Goal: Task Accomplishment & Management: Use online tool/utility

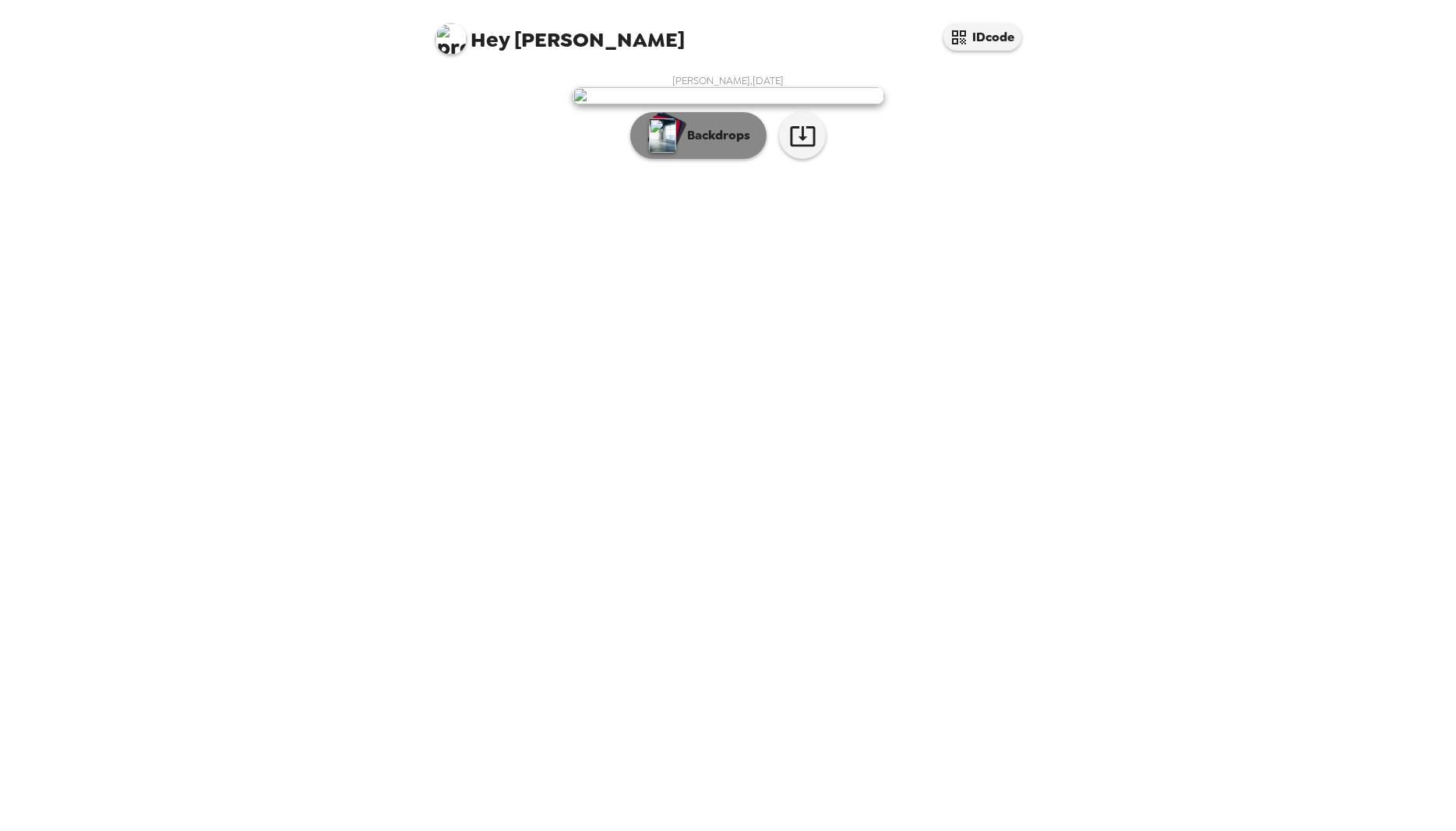
click at [719, 145] on p "Backdrops" at bounding box center [714, 135] width 71 height 18
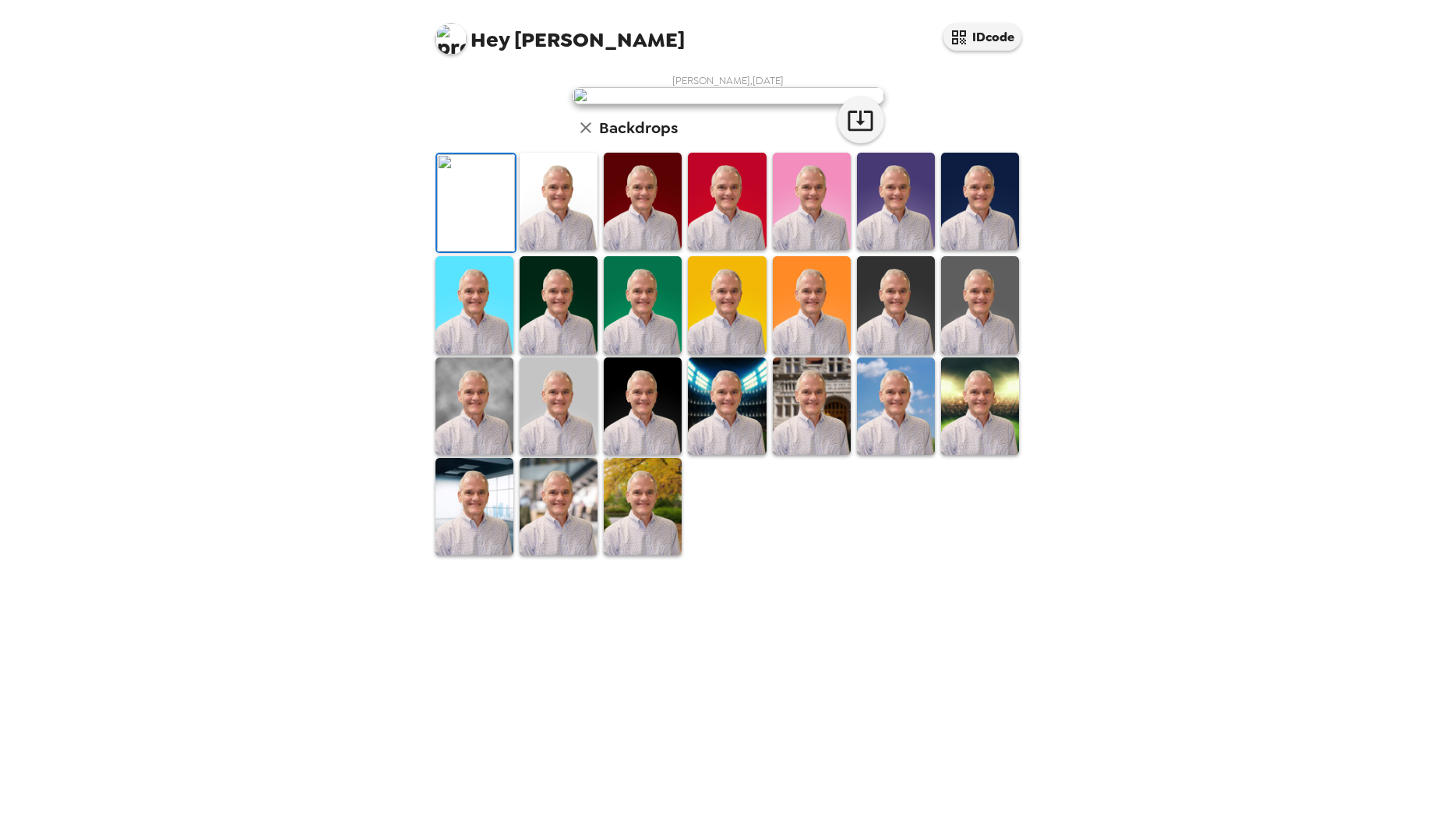
scroll to position [122, 0]
click at [731, 455] on img at bounding box center [727, 406] width 78 height 97
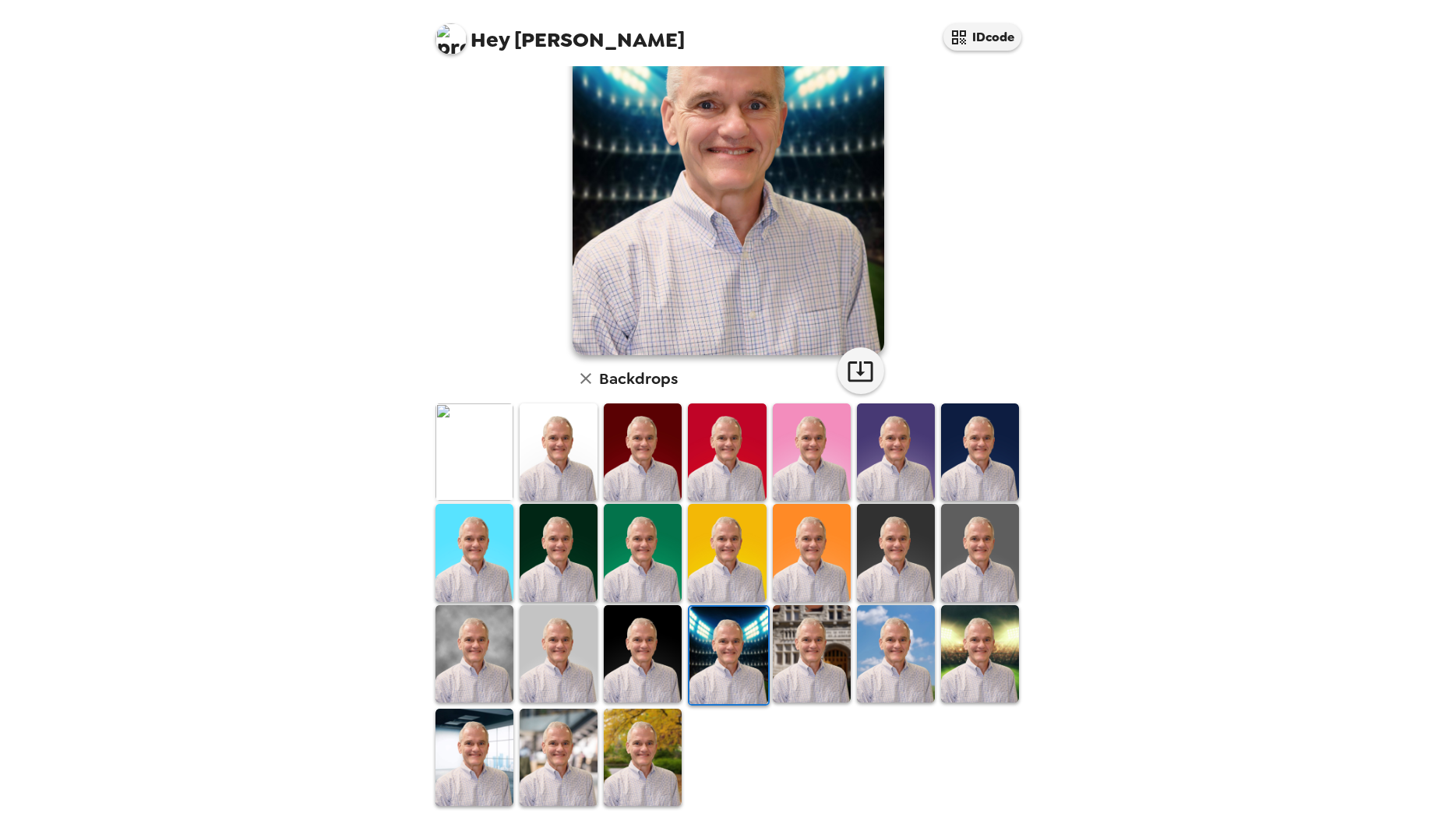
scroll to position [119, 0]
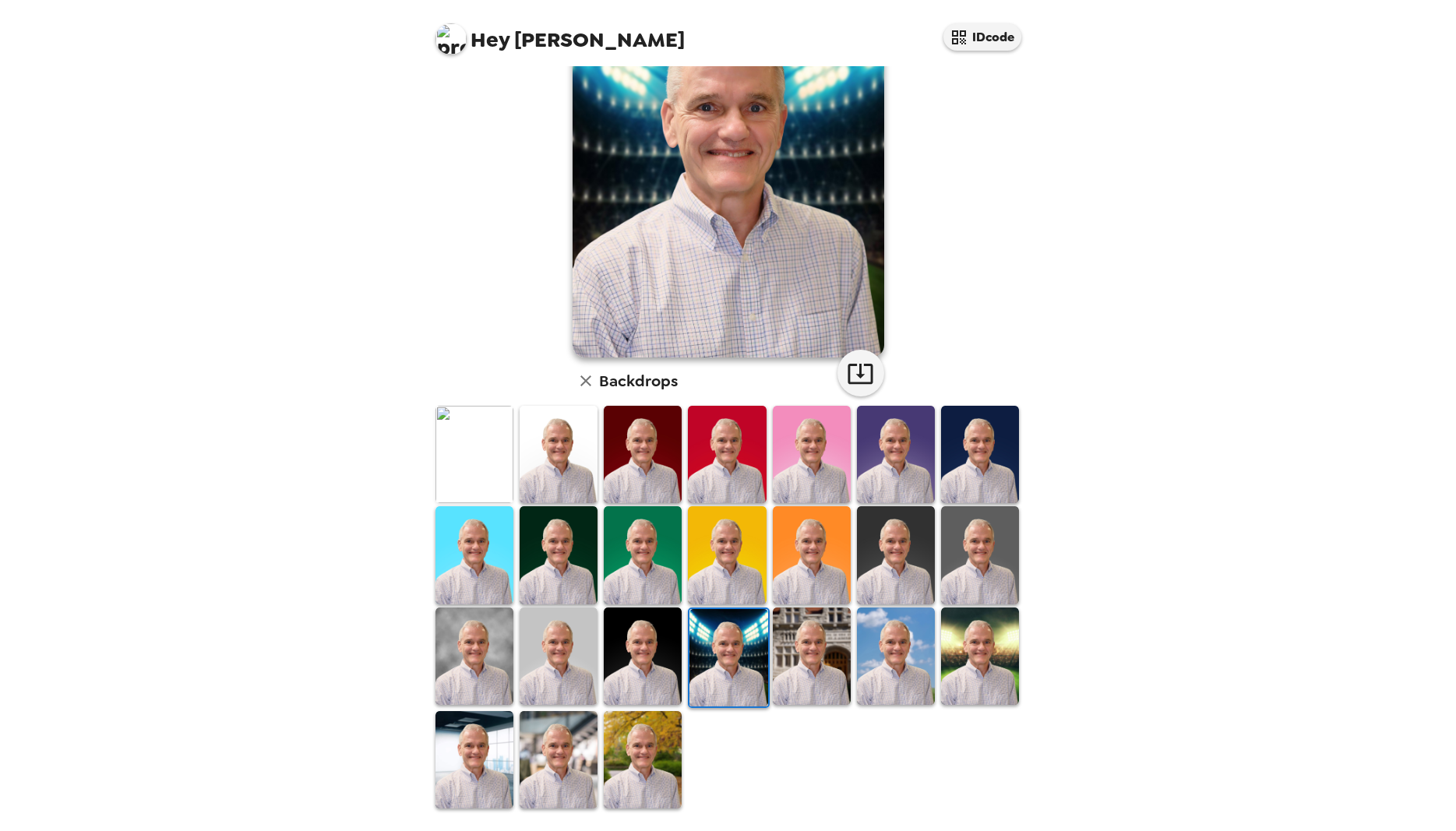
click at [647, 629] on img at bounding box center [643, 656] width 78 height 97
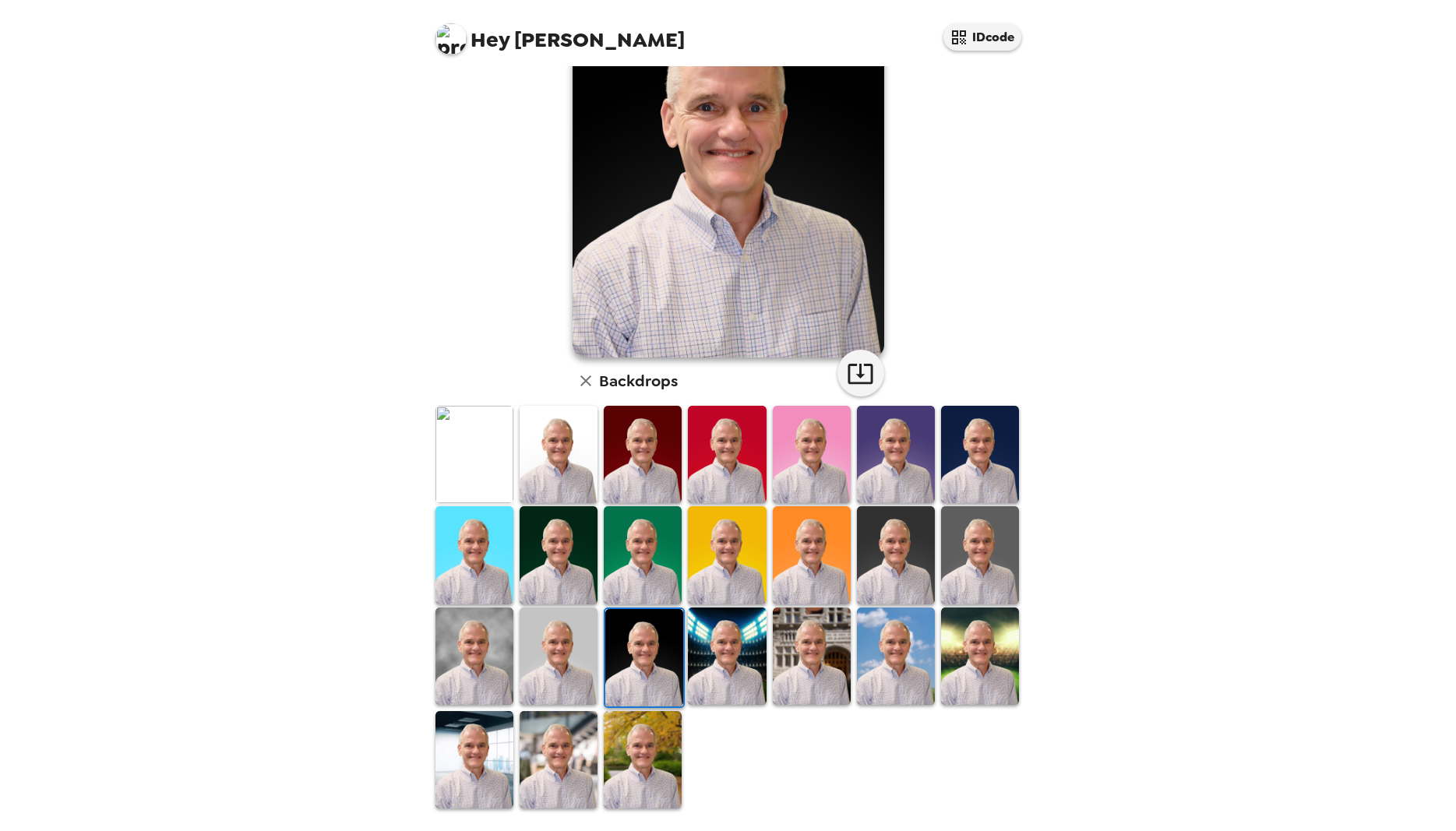
scroll to position [118, 0]
click at [576, 385] on button "button" at bounding box center [585, 382] width 26 height 26
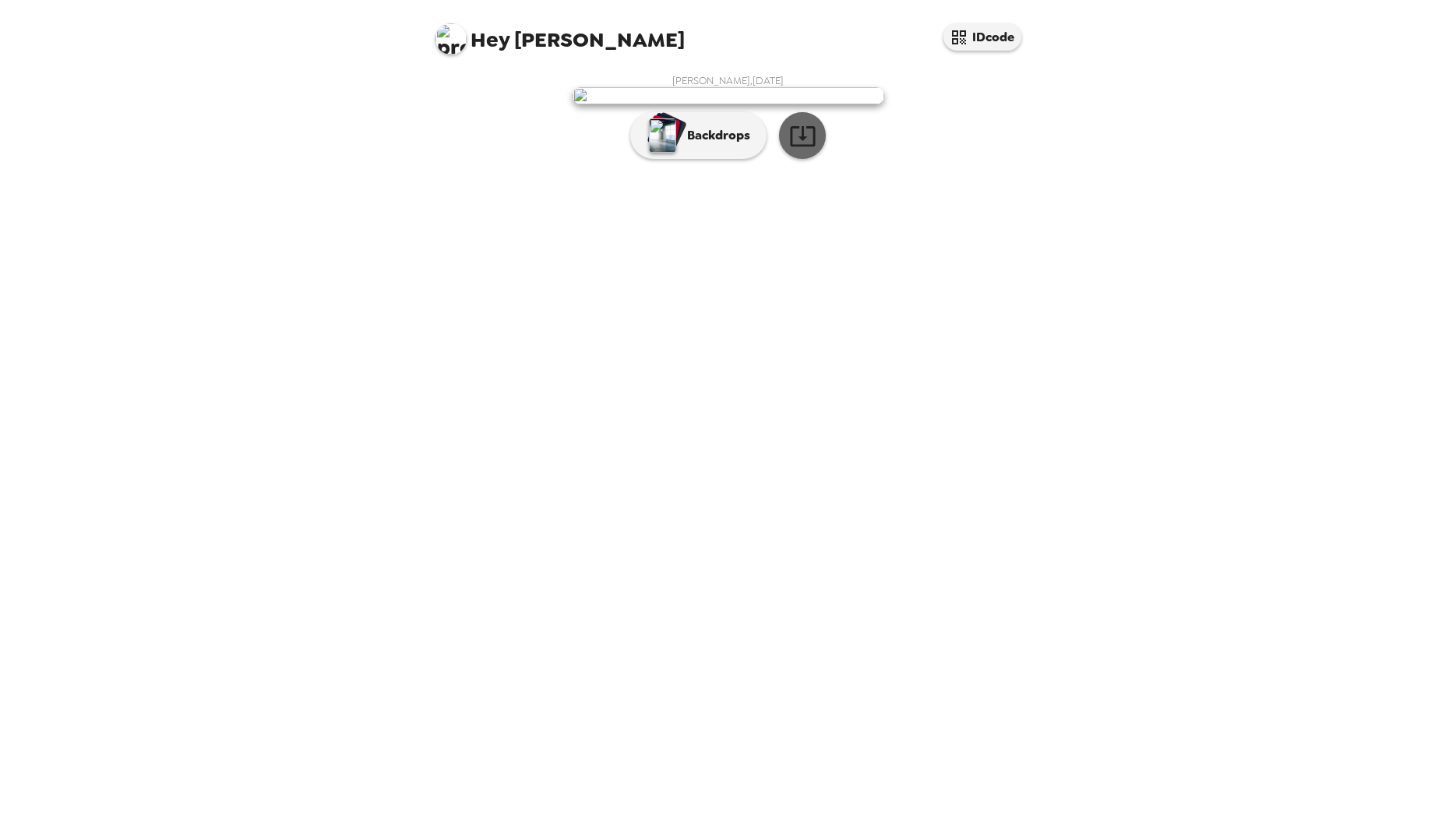
click at [805, 149] on icon "button" at bounding box center [803, 136] width 27 height 27
click at [814, 105] on img at bounding box center [728, 95] width 311 height 17
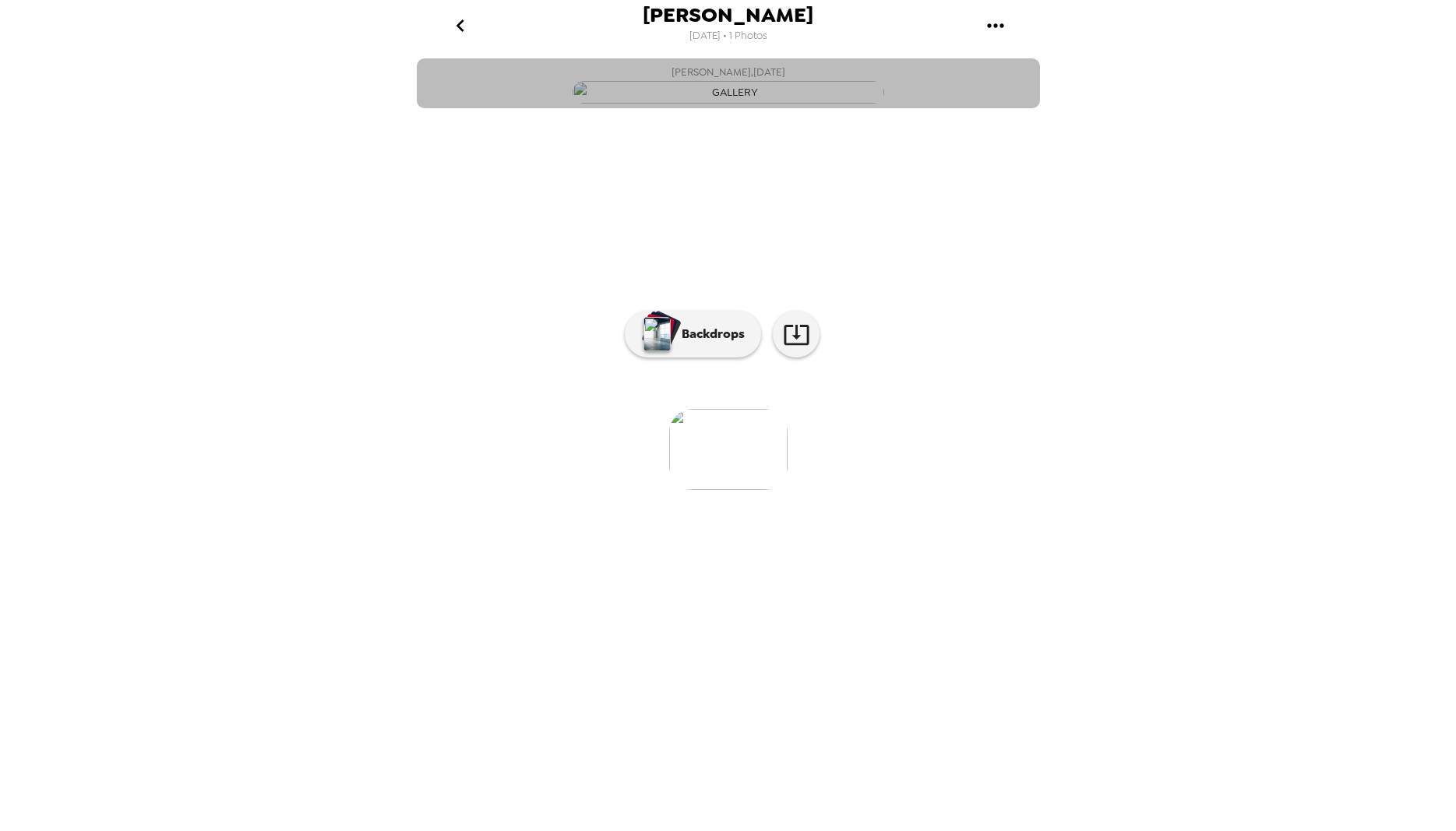
click at [825, 104] on img "button" at bounding box center [728, 93] width 311 height 22
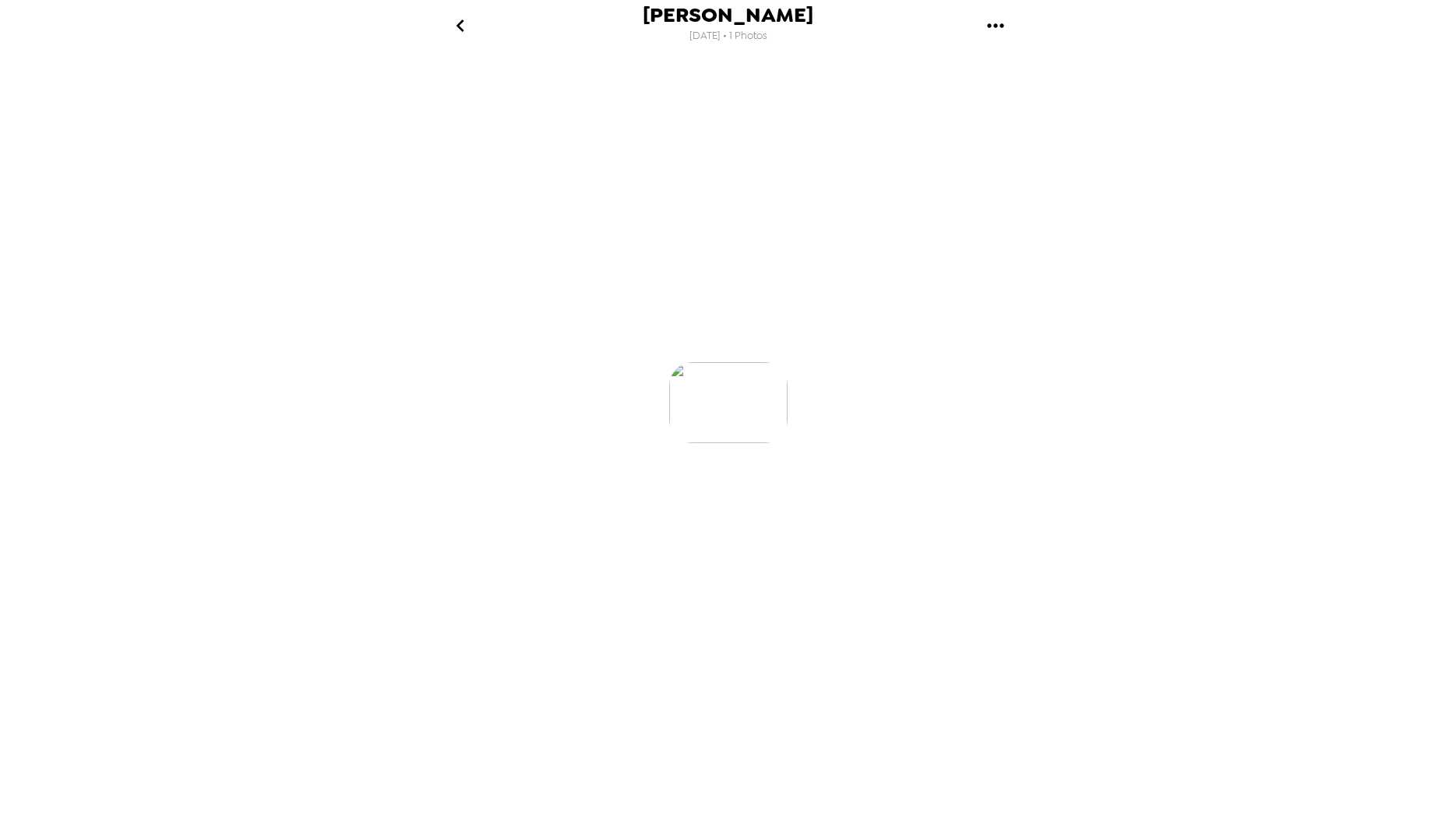
click at [464, 26] on icon "go back" at bounding box center [460, 26] width 25 height 25
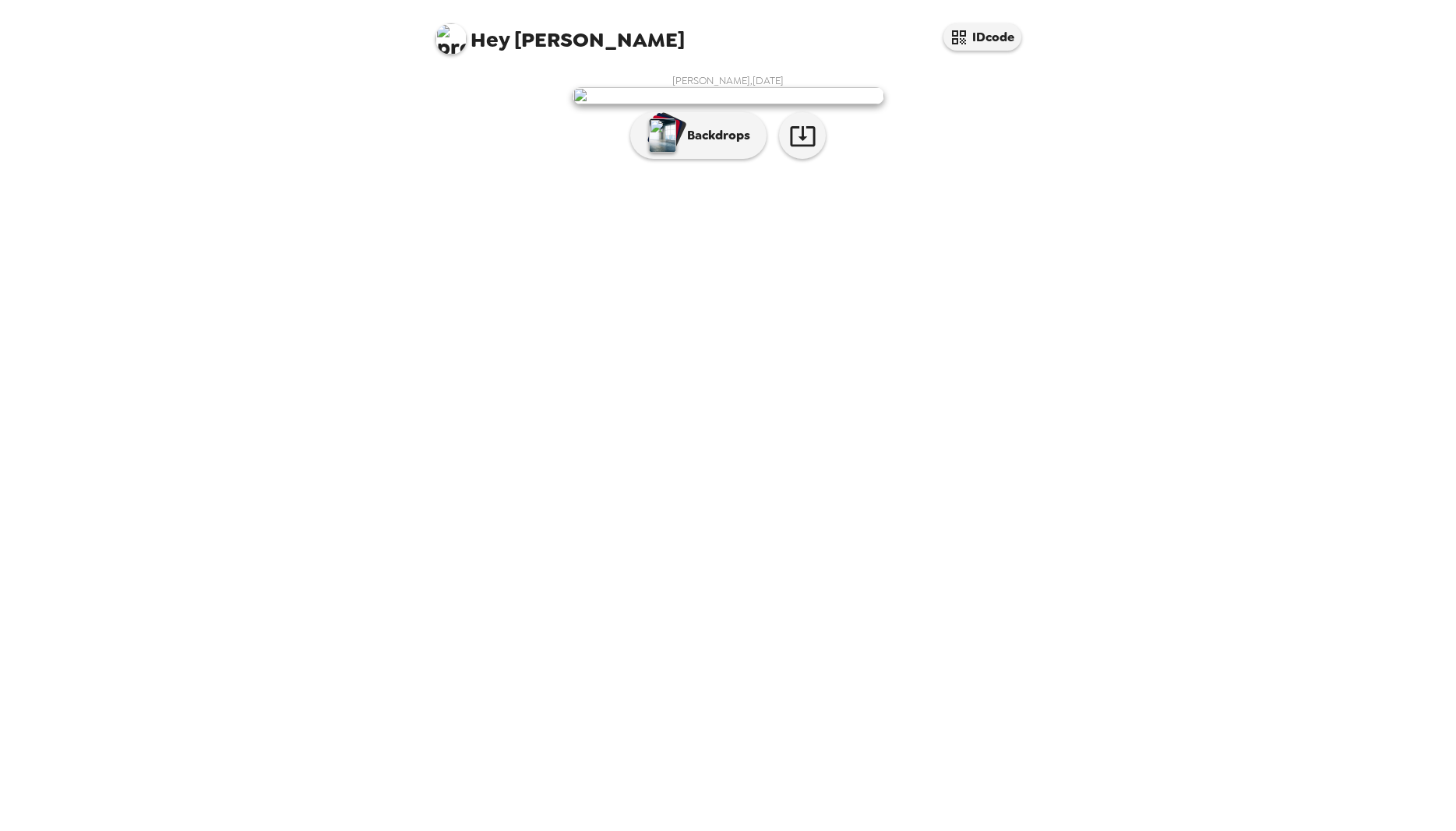
click at [1033, 175] on div "Richard Swirski , 09-25-2025 Backdrops" at bounding box center [728, 121] width 623 height 109
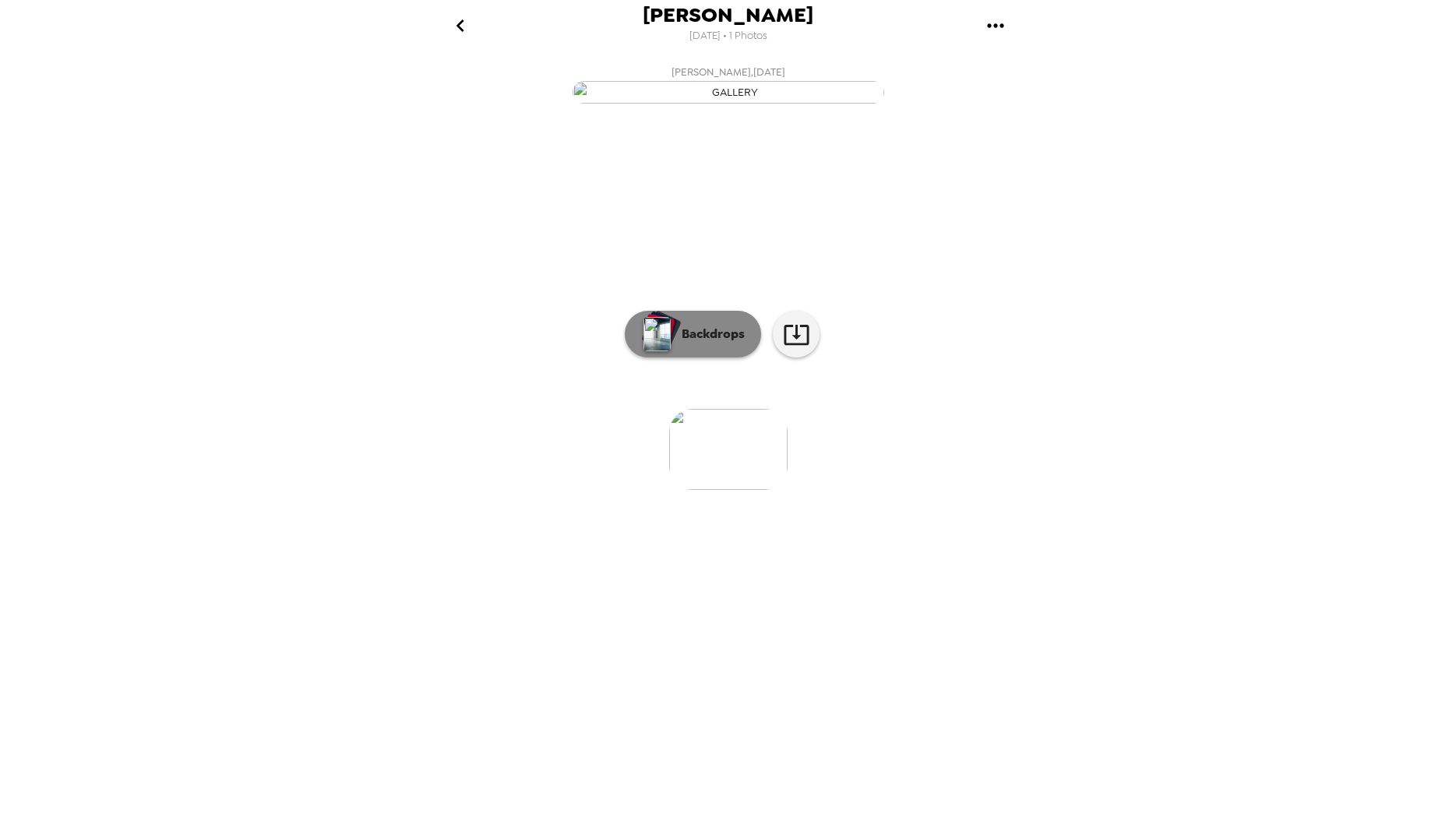
click at [690, 343] on p "Backdrops" at bounding box center [709, 334] width 71 height 18
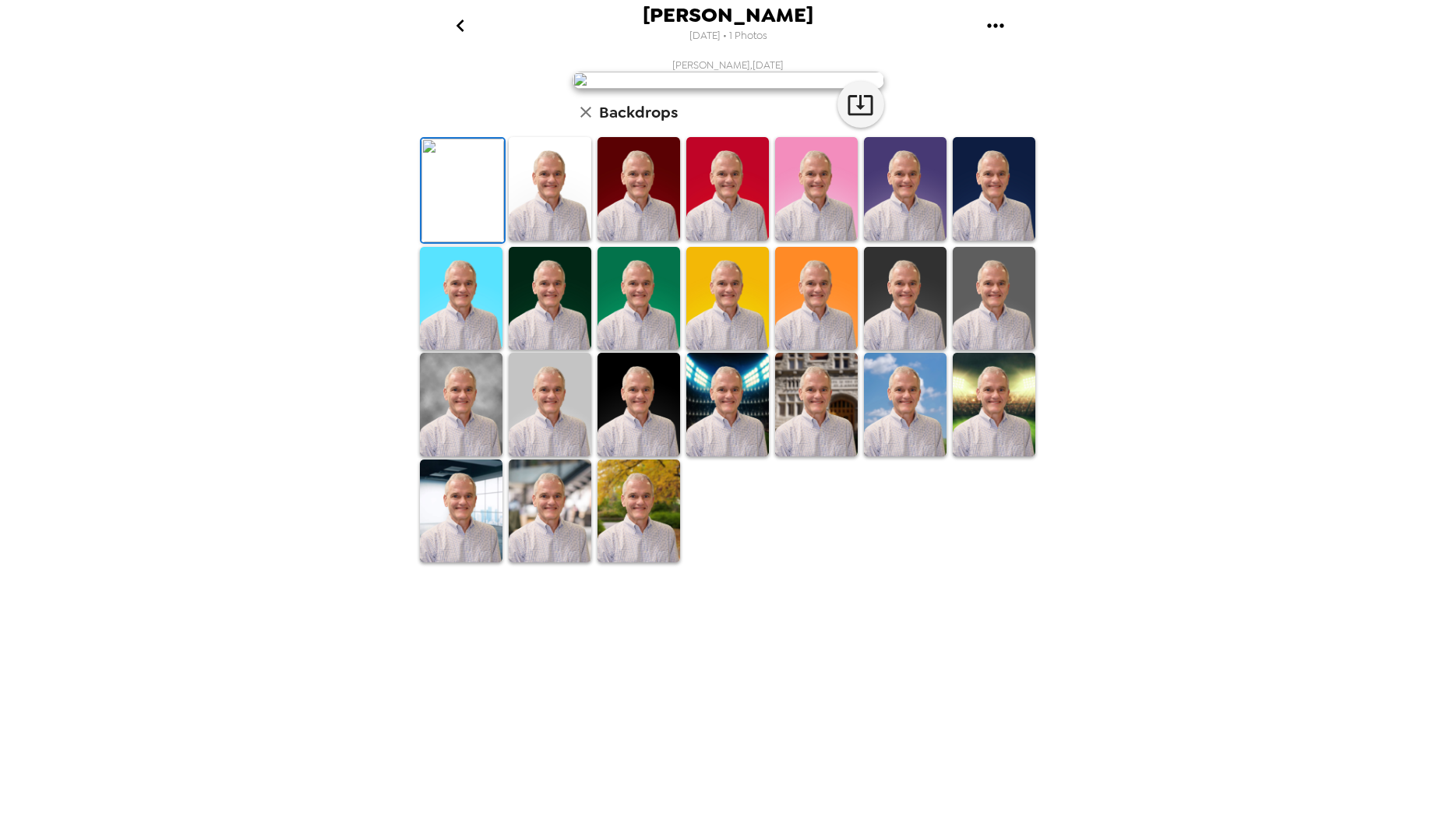
scroll to position [113, 0]
click at [630, 457] on img at bounding box center [639, 405] width 82 height 104
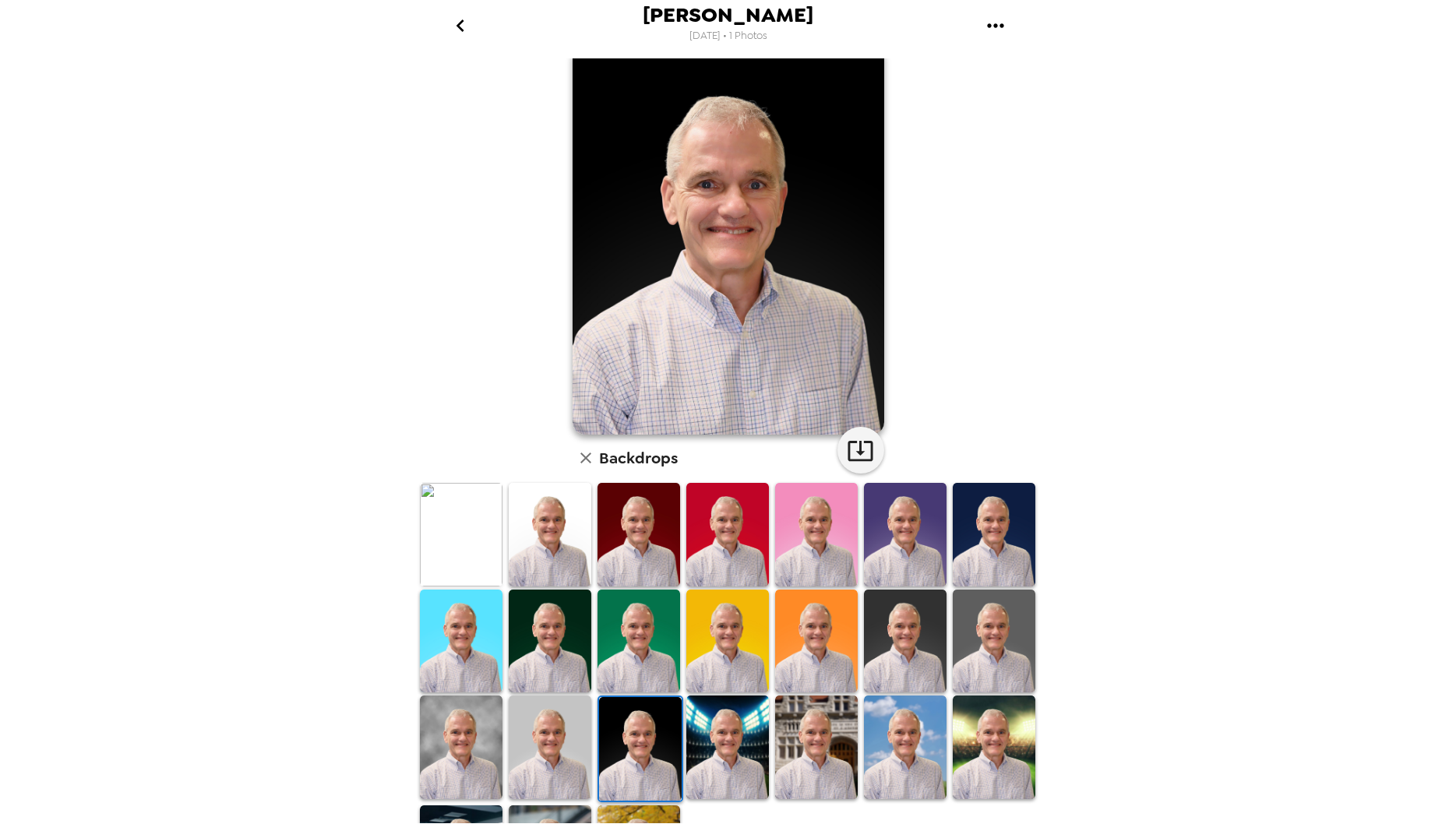
scroll to position [0, 0]
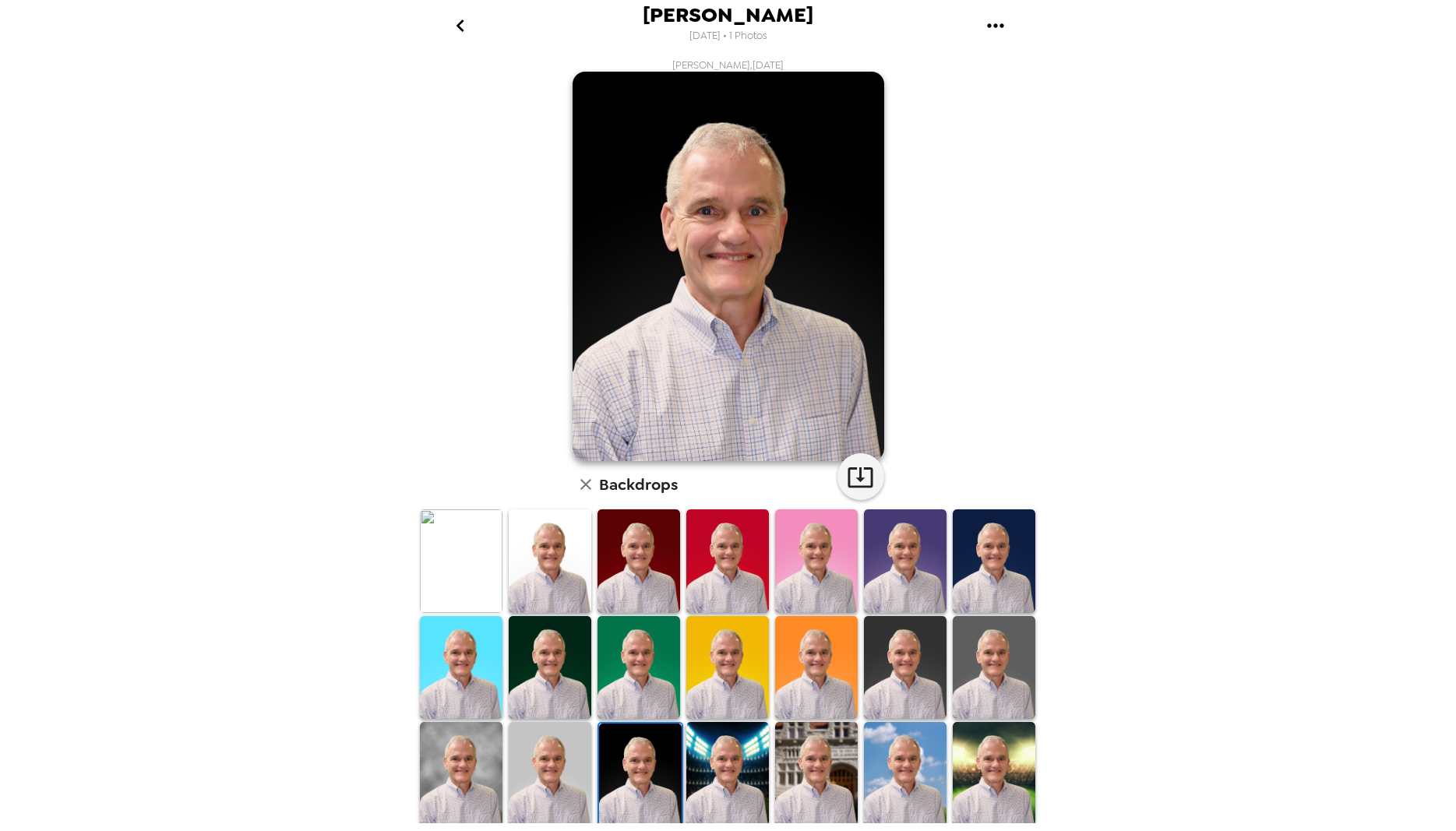
click at [988, 545] on img at bounding box center [994, 561] width 82 height 104
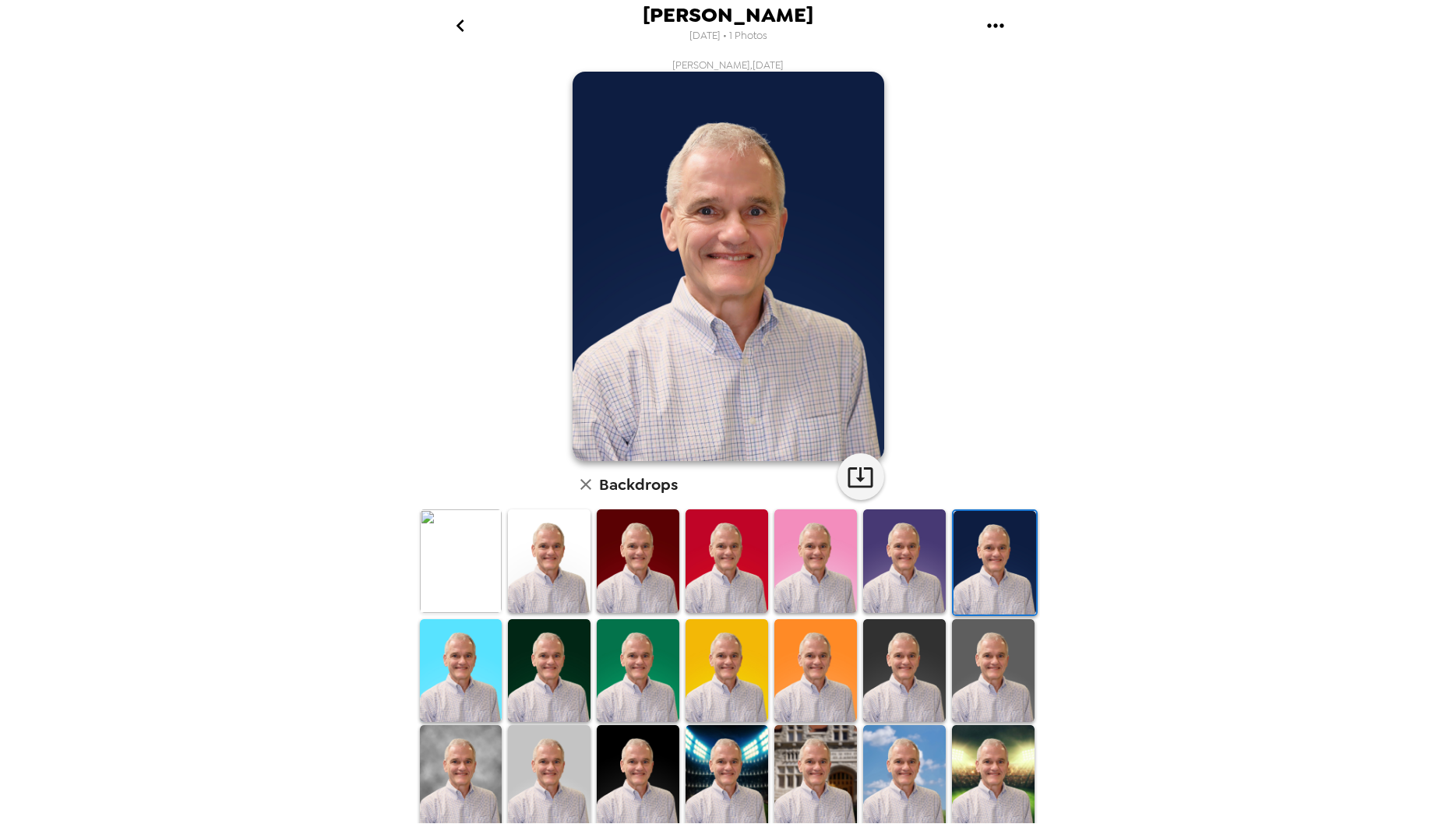
click at [634, 560] on img at bounding box center [638, 560] width 82 height 103
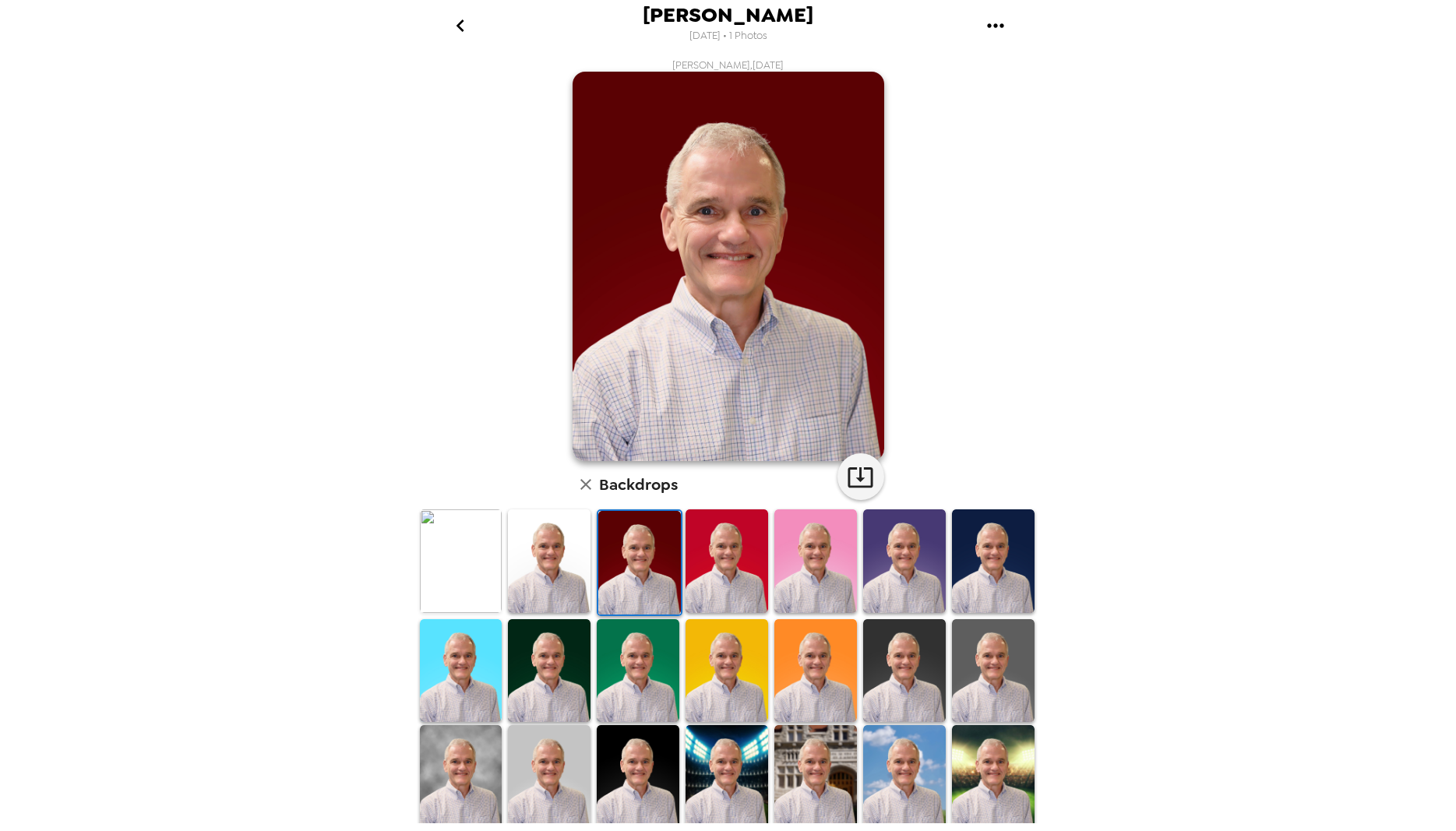
click at [548, 671] on img at bounding box center [548, 671] width 82 height 103
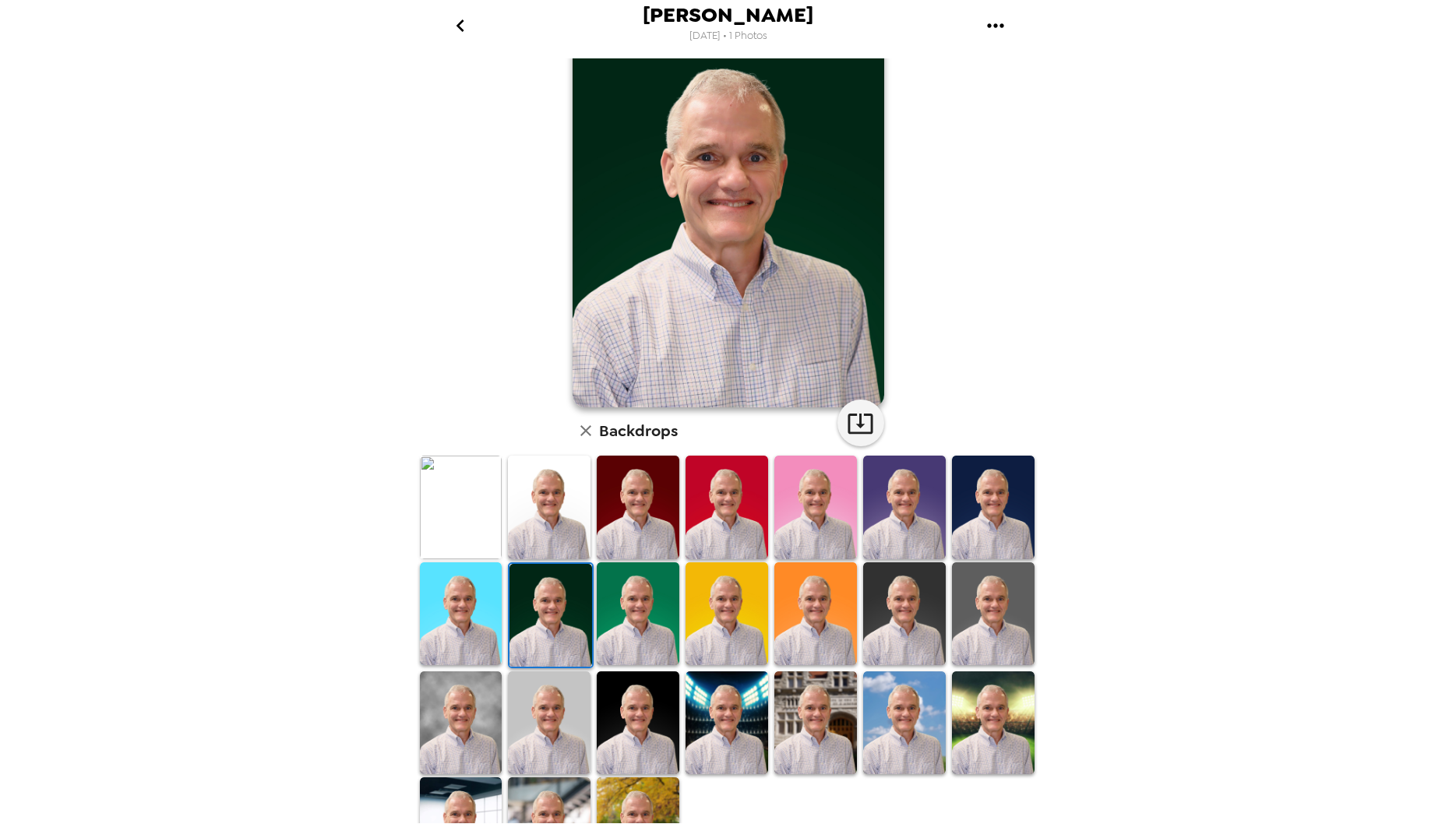
scroll to position [80, 0]
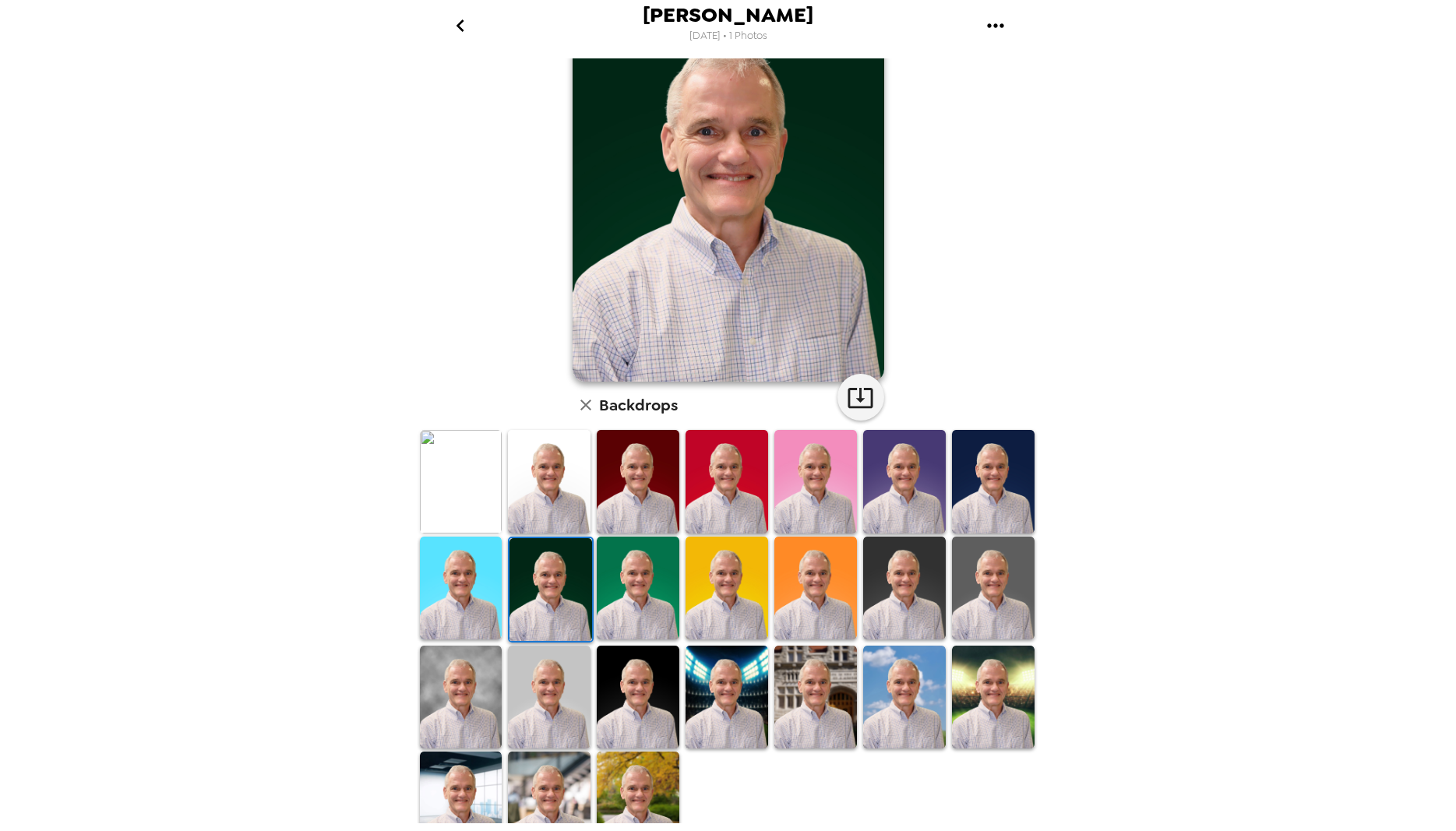
click at [902, 698] on img at bounding box center [904, 697] width 82 height 103
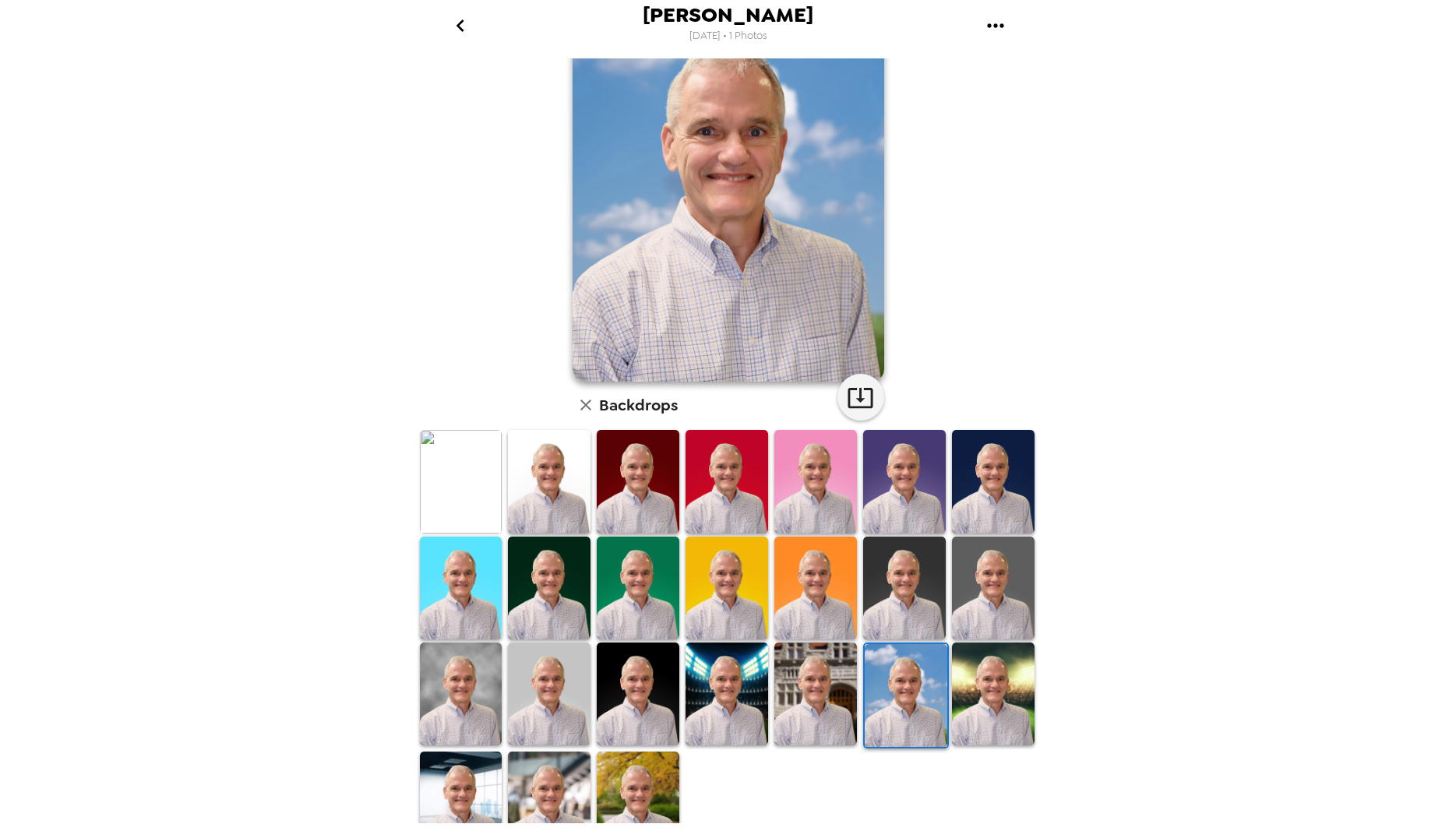
click at [819, 703] on img at bounding box center [815, 694] width 82 height 103
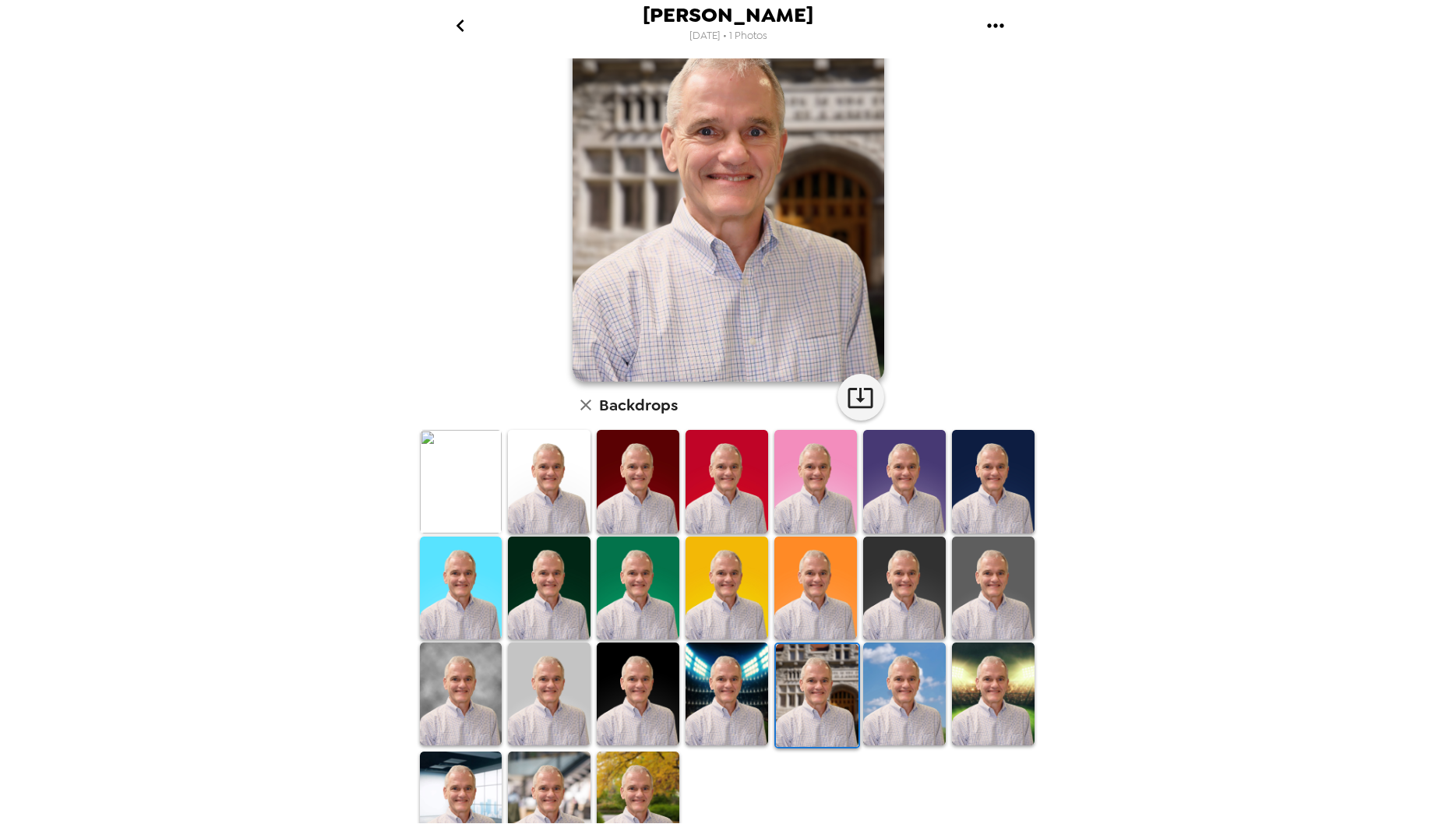
click at [733, 703] on img at bounding box center [726, 694] width 82 height 103
